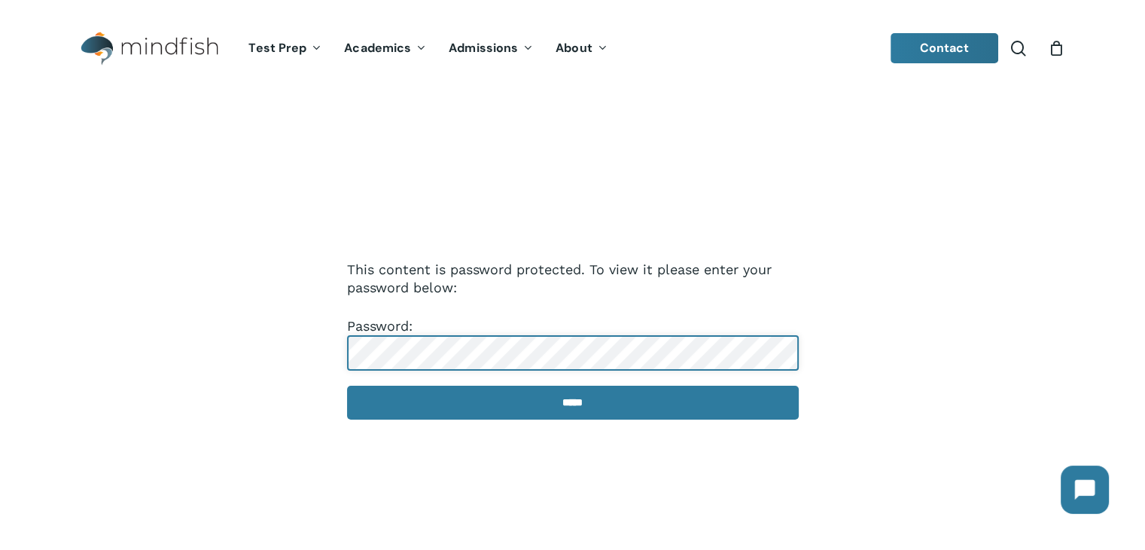
click at [347, 385] on input "*****" at bounding box center [573, 402] width 452 height 34
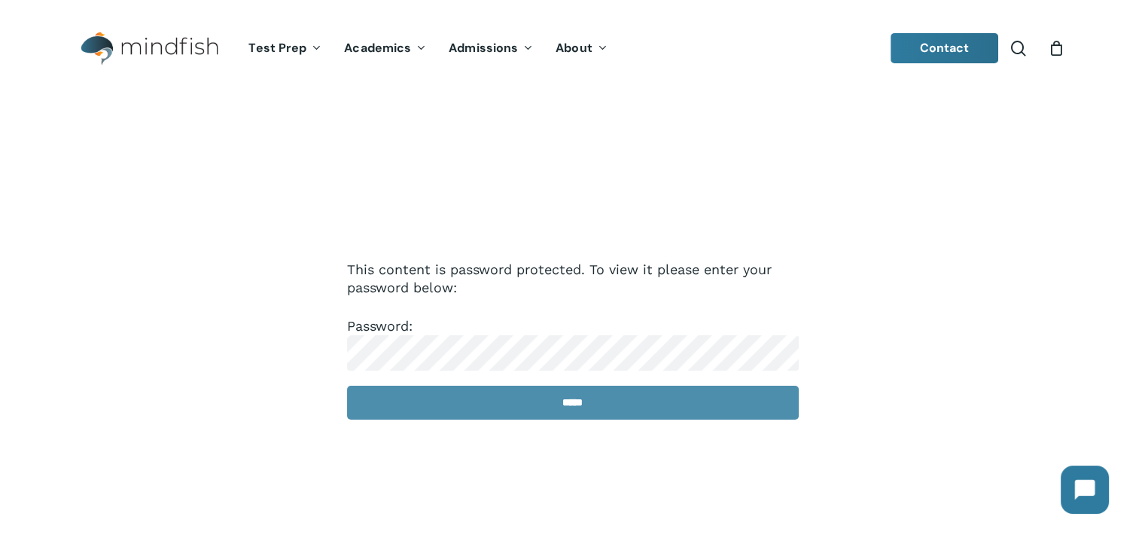
click at [474, 400] on input "*****" at bounding box center [573, 402] width 452 height 34
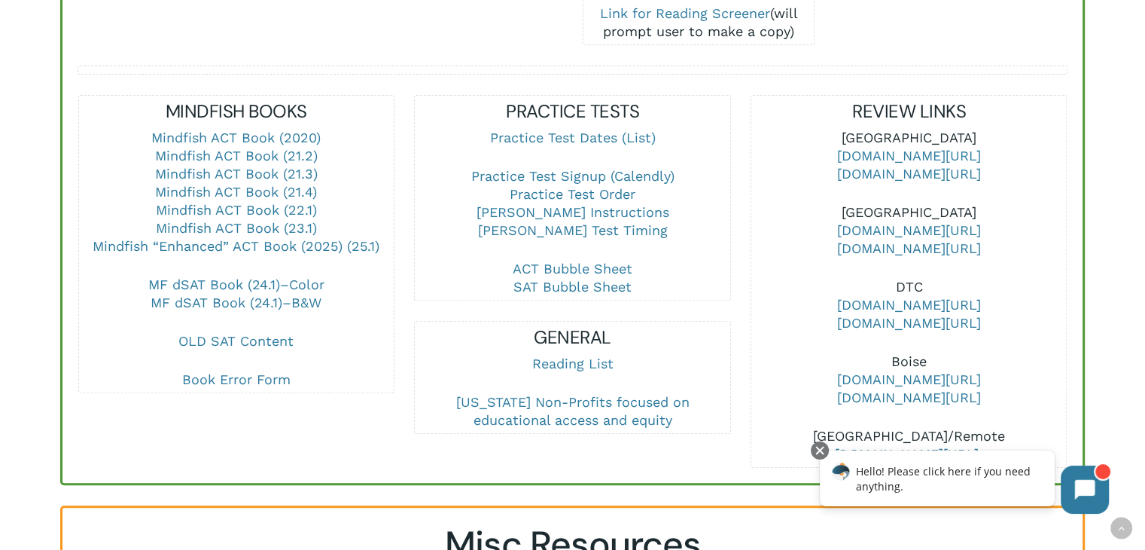
scroll to position [979, 0]
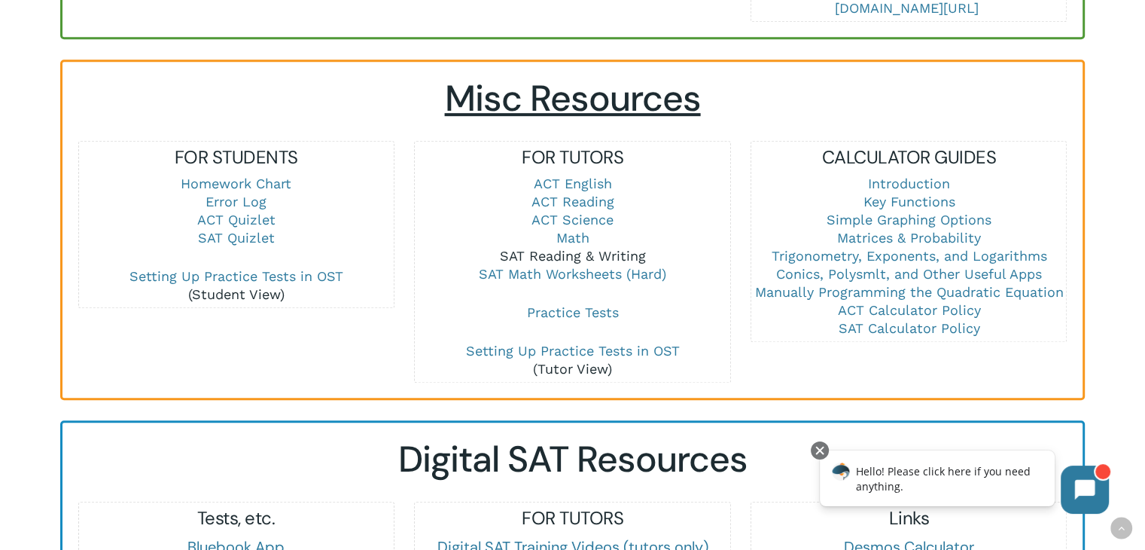
click at [575, 257] on link "SAT Reading & Writing" at bounding box center [572, 256] width 146 height 16
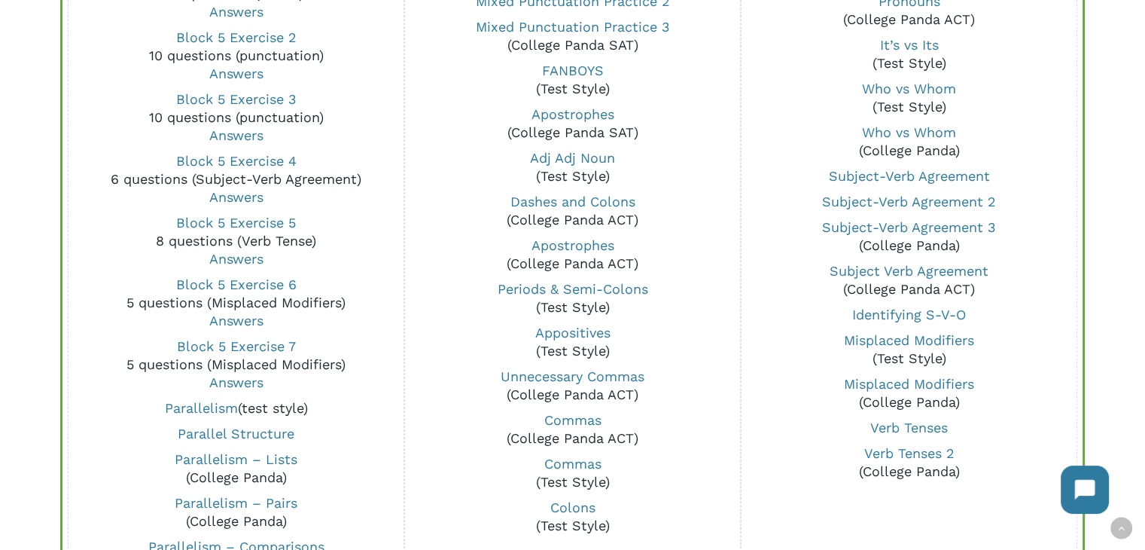
scroll to position [1280, 0]
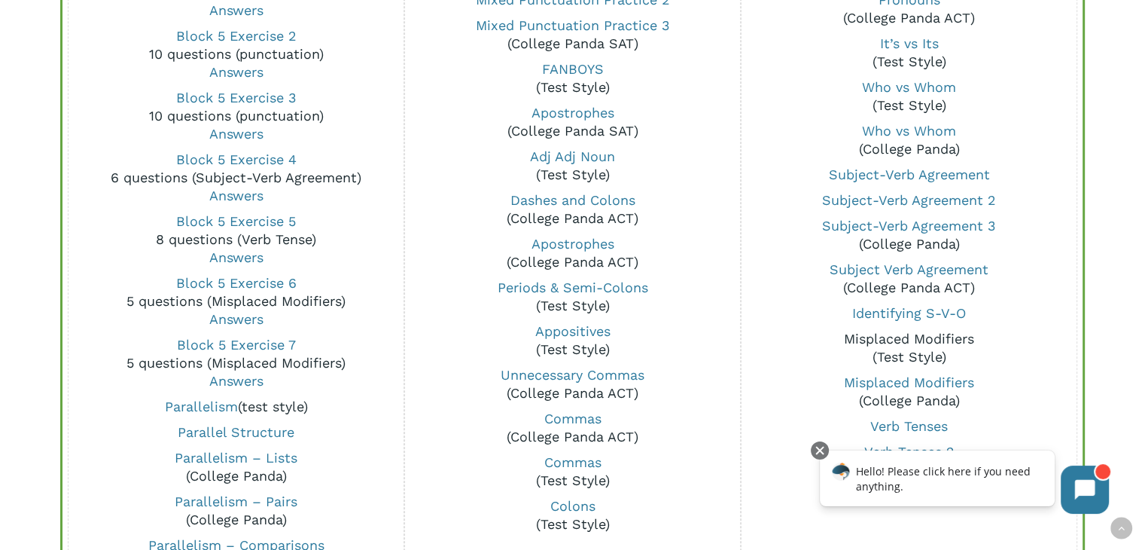
click at [934, 337] on link "Misplaced Modifiers" at bounding box center [909, 339] width 130 height 16
click at [935, 341] on link "Misplaced Modifiers" at bounding box center [909, 339] width 130 height 16
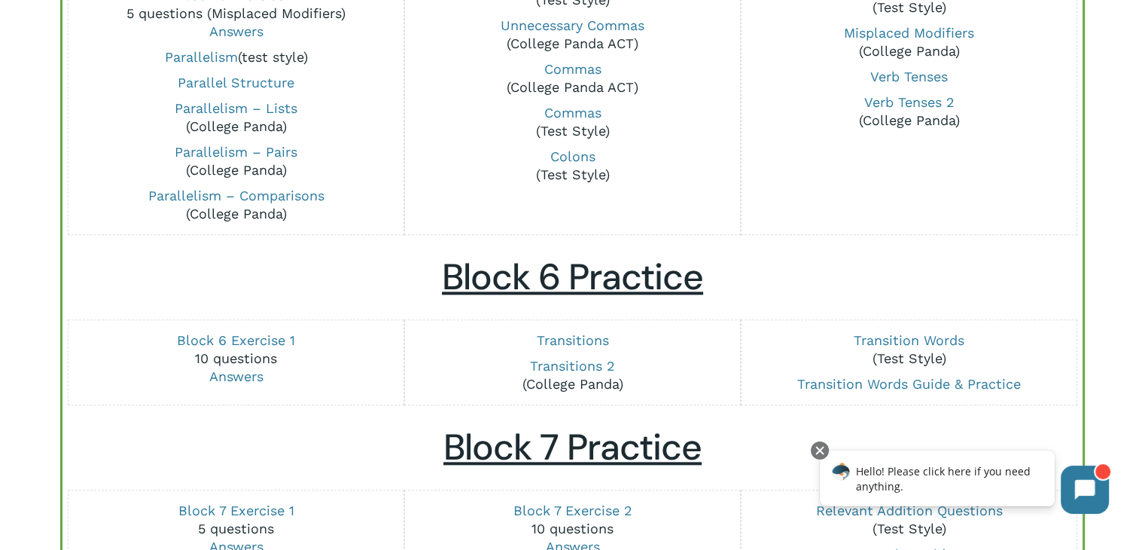
scroll to position [1882, 0]
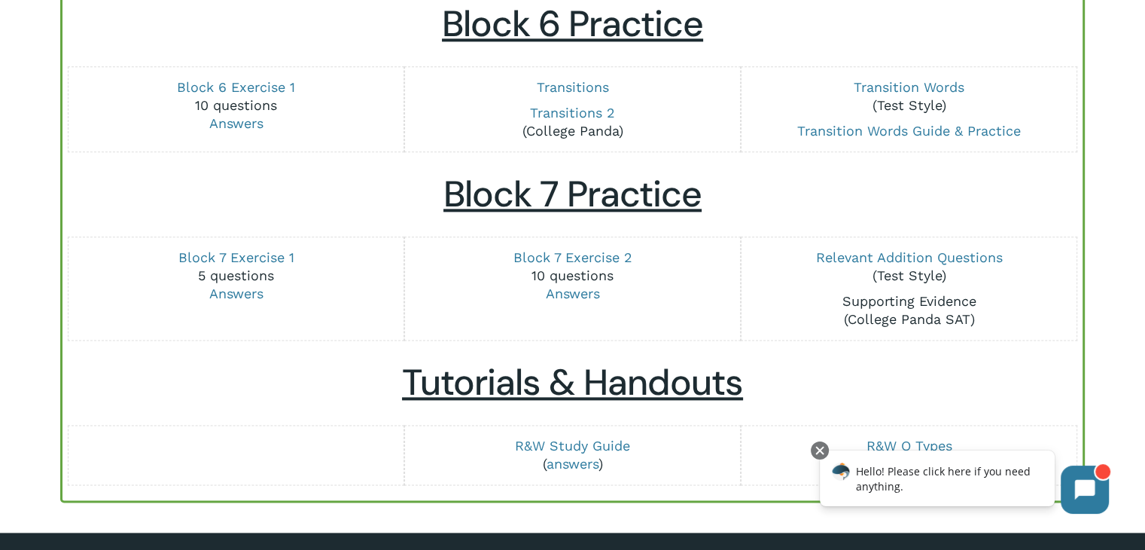
click at [858, 300] on link "Supporting Evidence" at bounding box center [909, 301] width 134 height 16
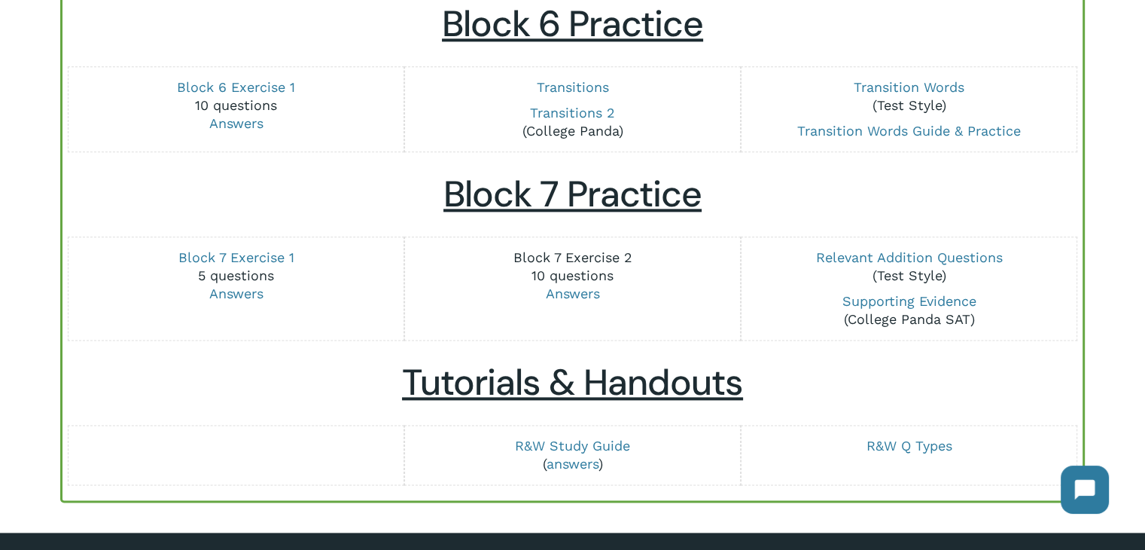
click at [535, 251] on link "Block 7 Exercise 2" at bounding box center [572, 257] width 119 height 16
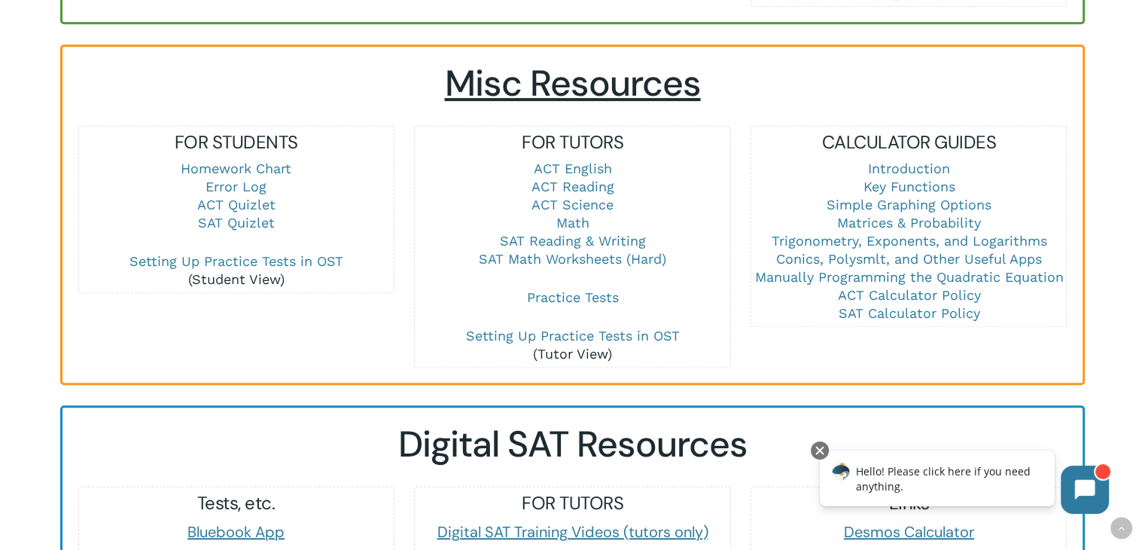
scroll to position [979, 0]
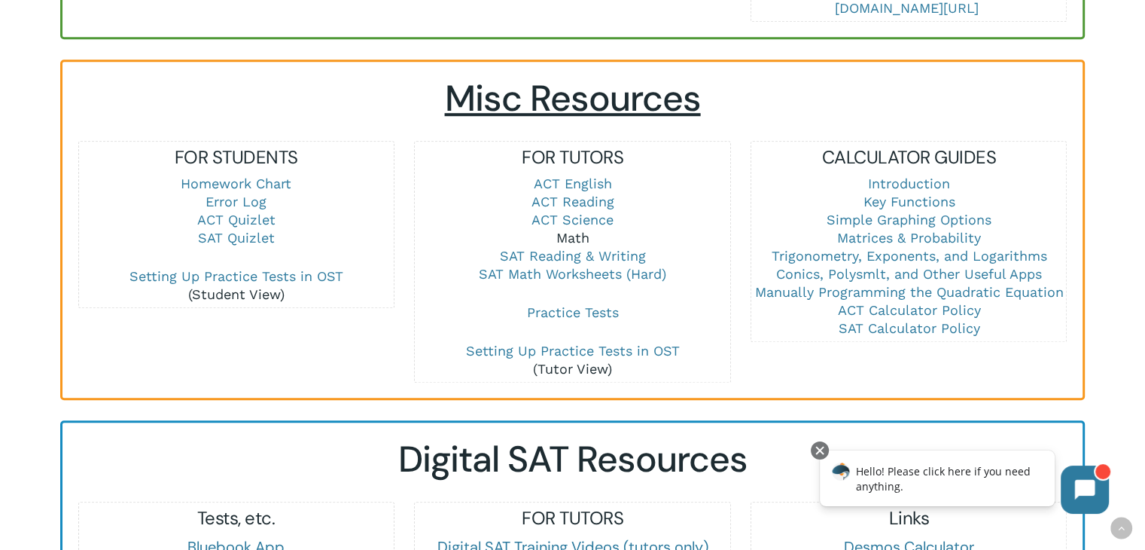
click at [577, 235] on link "Math" at bounding box center [572, 238] width 33 height 16
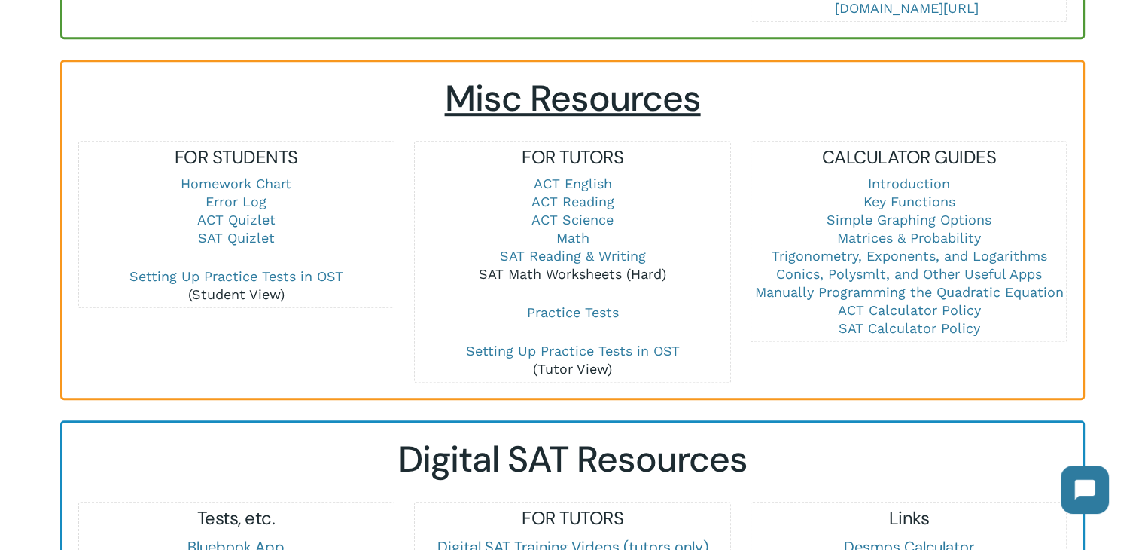
click at [589, 272] on link "SAT Math Worksheets (Hard)" at bounding box center [572, 274] width 187 height 16
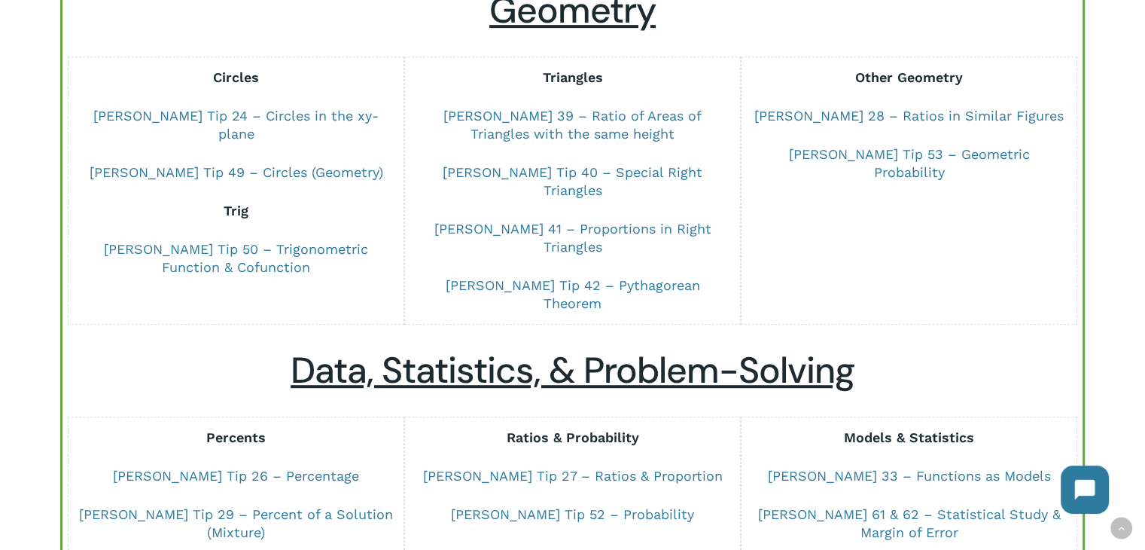
scroll to position [979, 0]
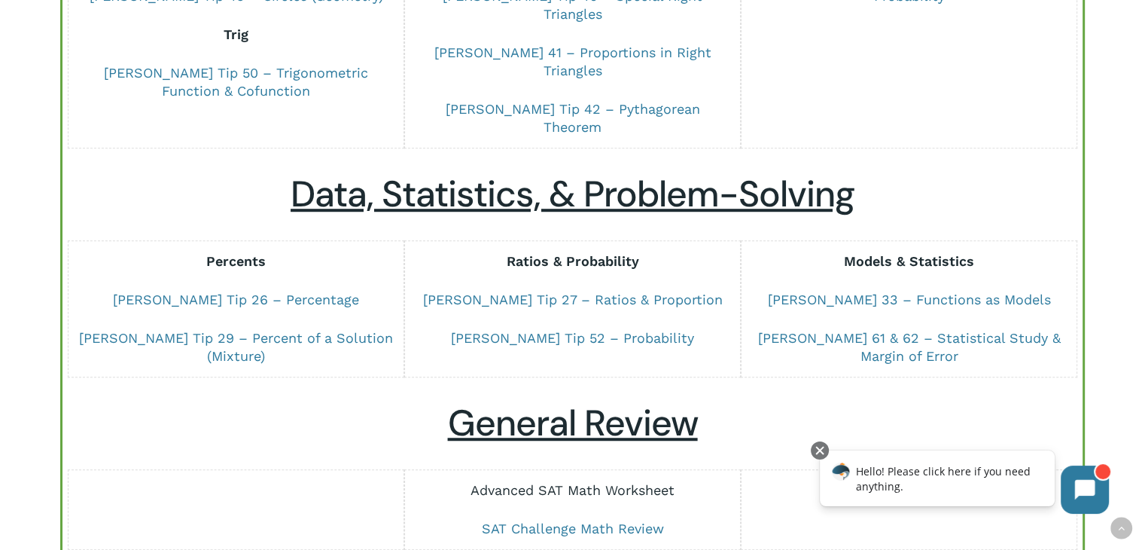
click at [583, 482] on link "Advanced SAT Math Worksheet" at bounding box center [573, 490] width 204 height 16
